Goal: Use online tool/utility: Use online tool/utility

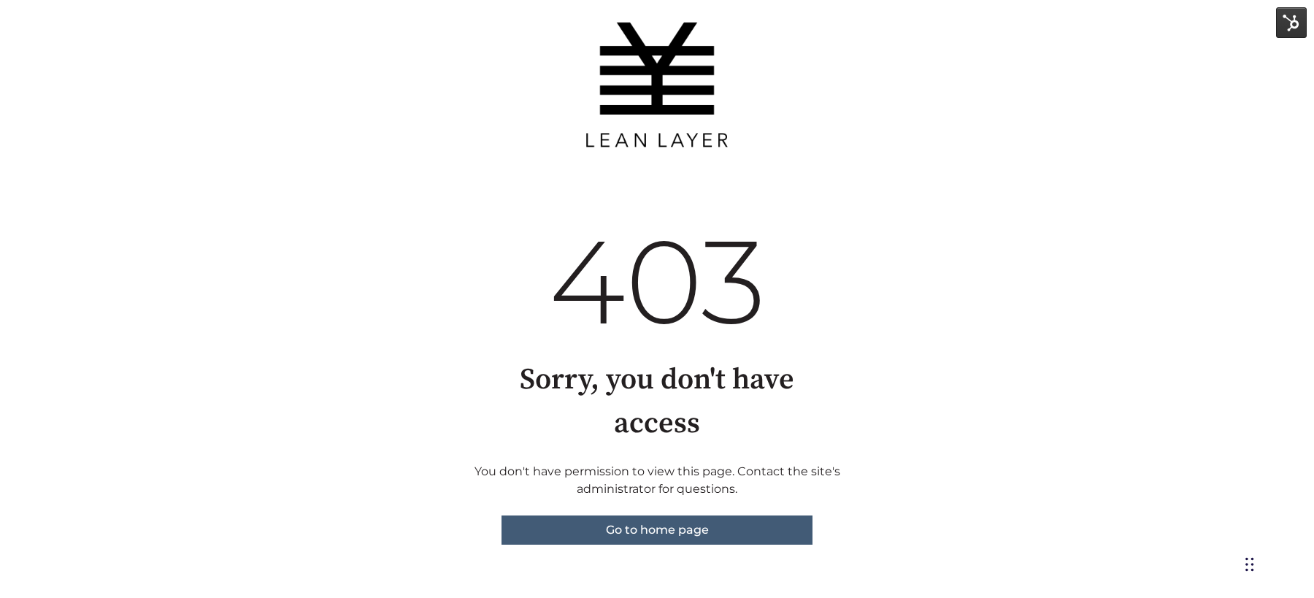
click at [1297, 22] on img at bounding box center [1291, 22] width 31 height 31
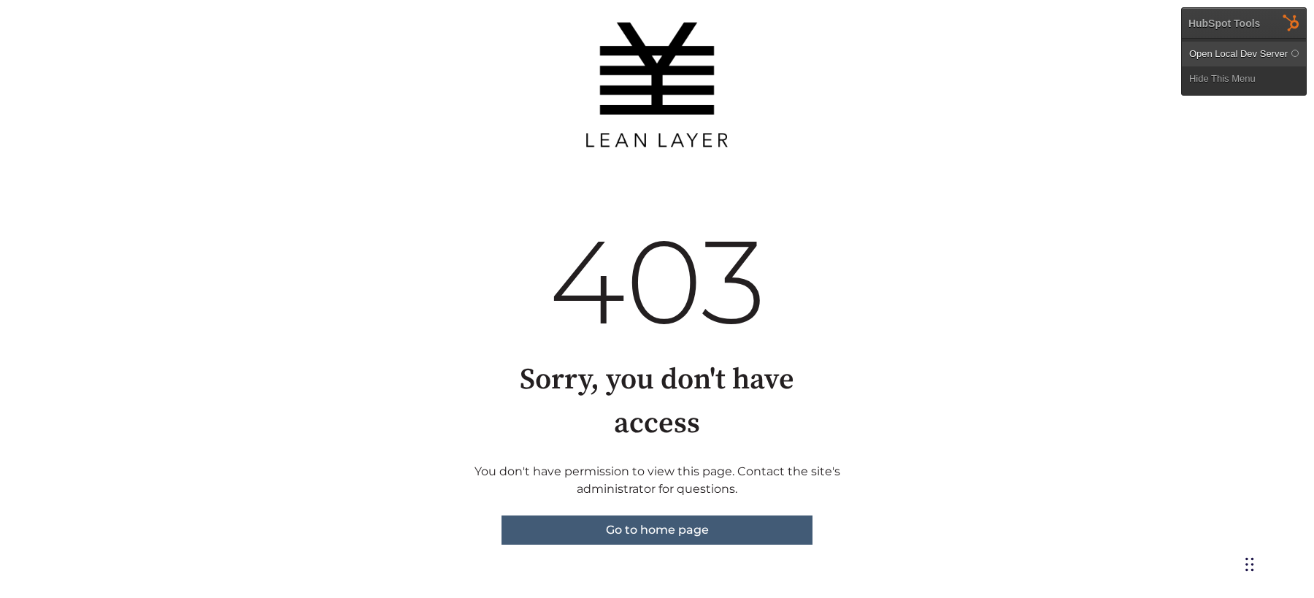
click at [1241, 53] on link "Open Local Dev Server" at bounding box center [1244, 54] width 124 height 25
click at [1268, 25] on div "HubSpot Tools Open Local Dev Server Hide This Menu" at bounding box center [1244, 51] width 126 height 88
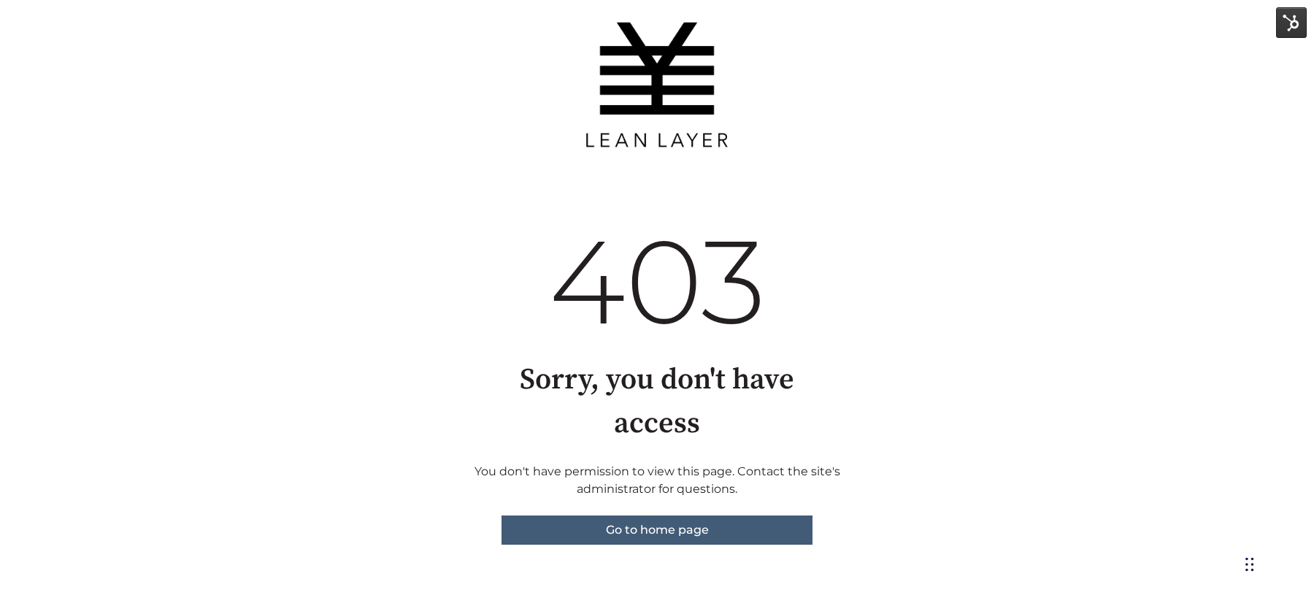
click at [1298, 24] on img at bounding box center [1291, 22] width 31 height 31
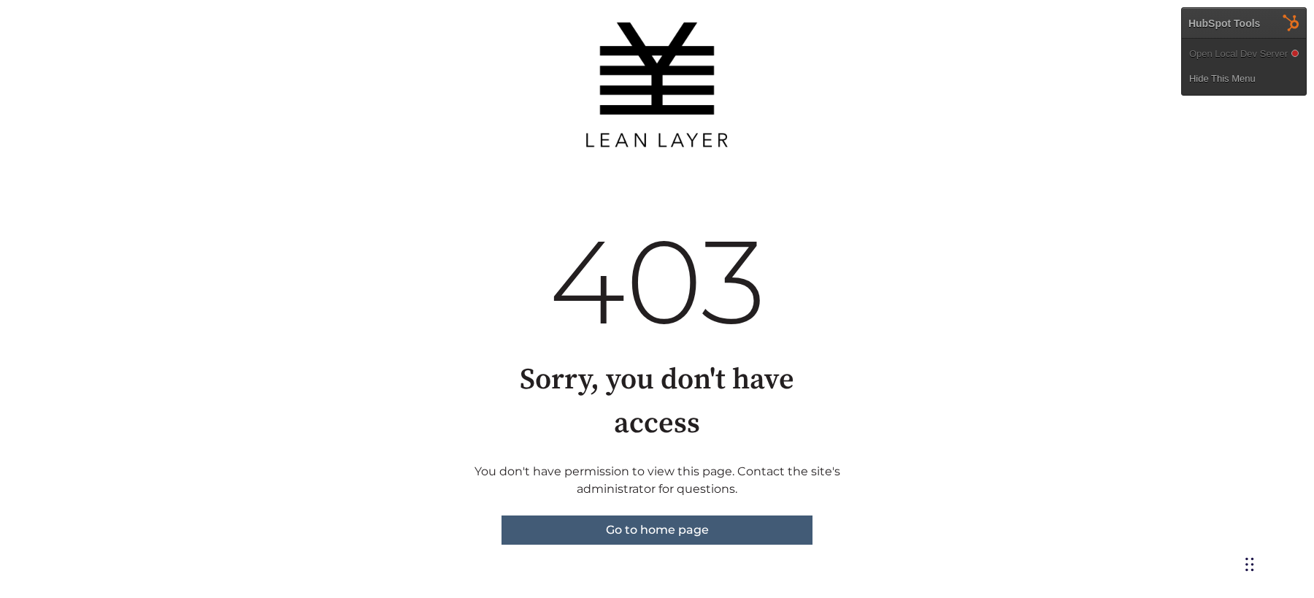
click at [1276, 18] on img at bounding box center [1291, 22] width 31 height 31
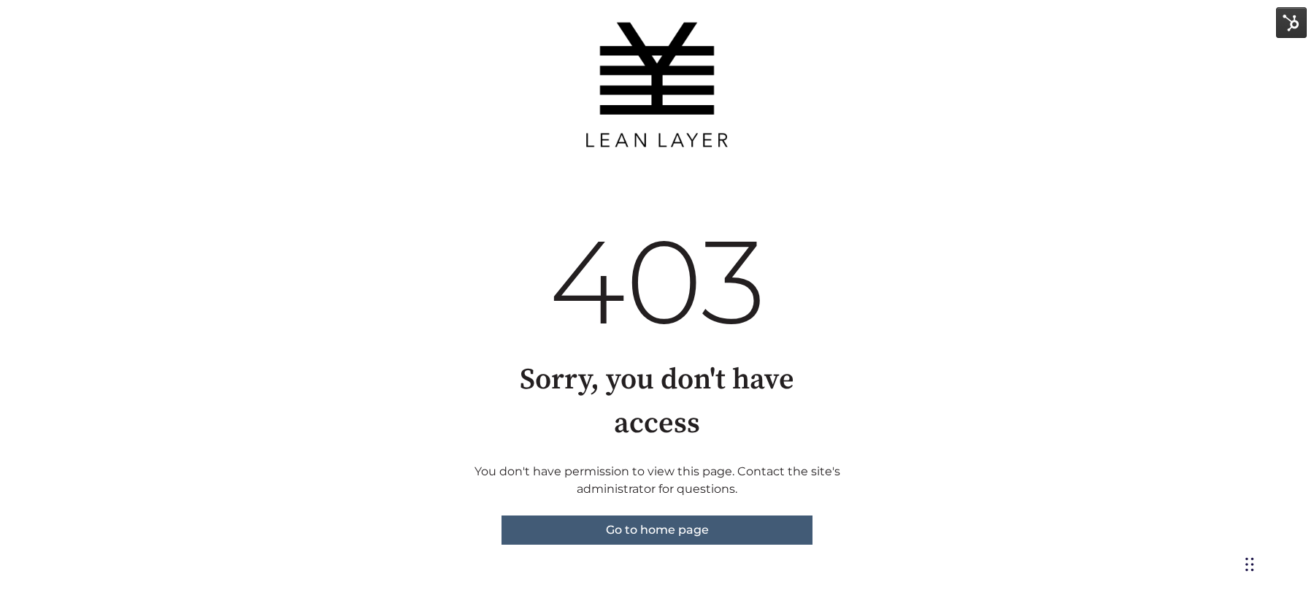
click at [1293, 14] on img at bounding box center [1291, 22] width 31 height 31
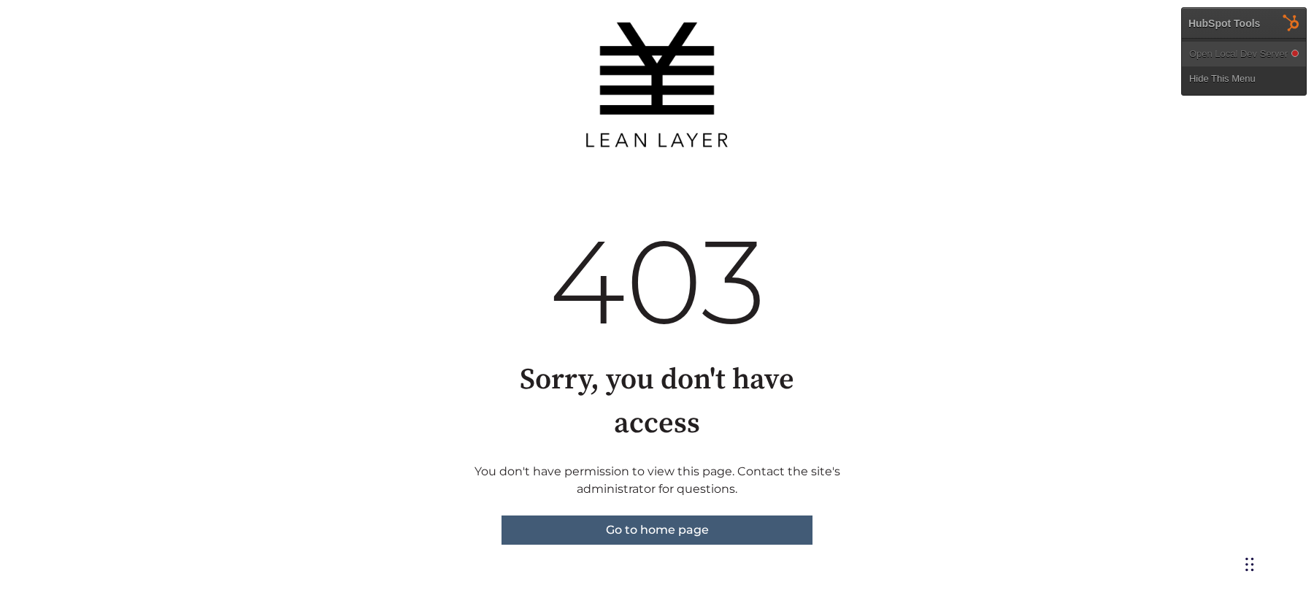
click at [1228, 55] on link "Open Local Dev Server" at bounding box center [1244, 54] width 124 height 25
